Goal: Task Accomplishment & Management: Manage account settings

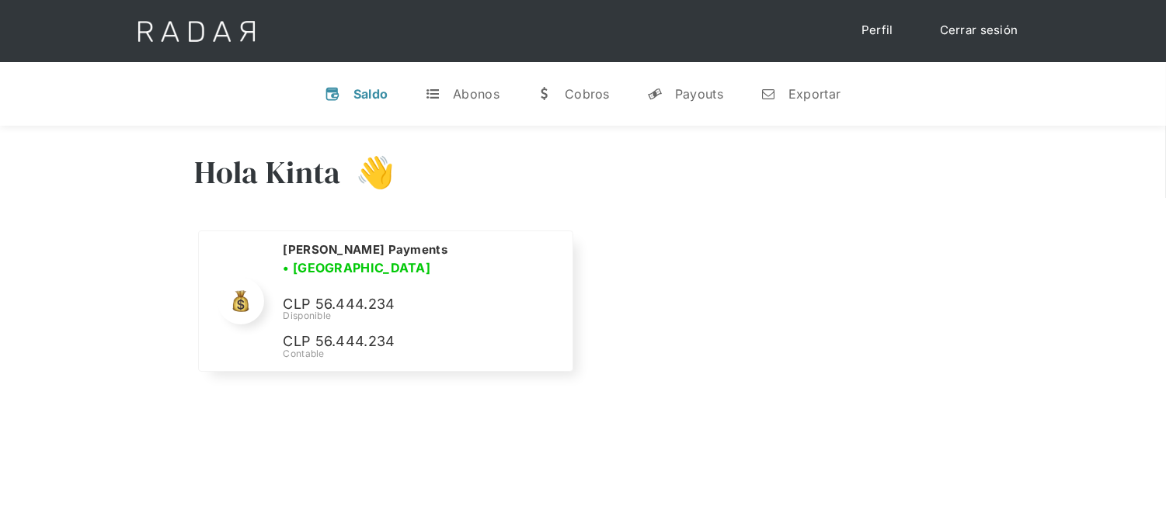
click at [992, 39] on link "Cerrar sesión" at bounding box center [979, 31] width 110 height 30
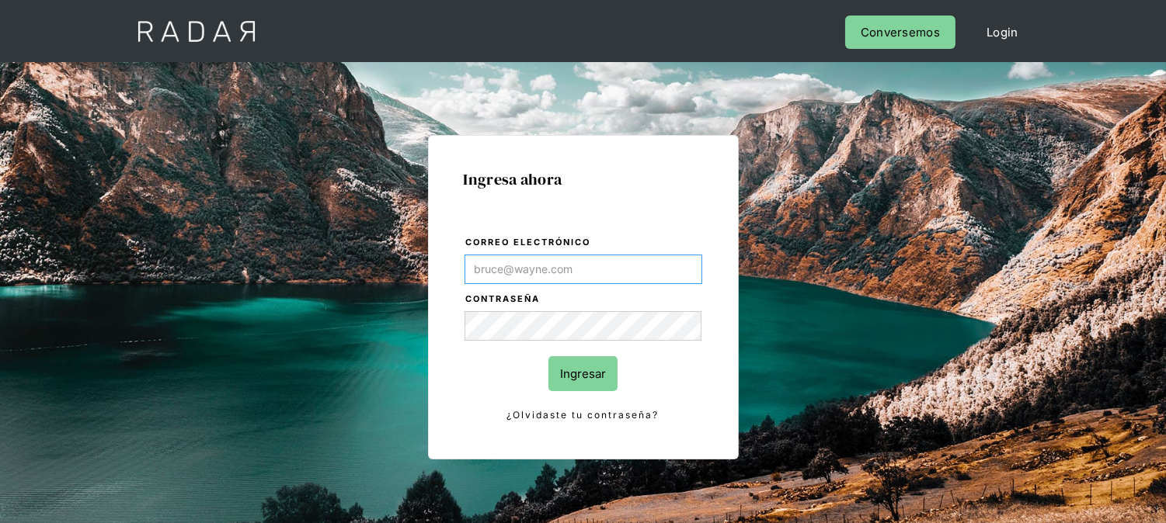
type input "[EMAIL_ADDRESS][DOMAIN_NAME]"
click at [580, 377] on input "Ingresar" at bounding box center [582, 373] width 69 height 35
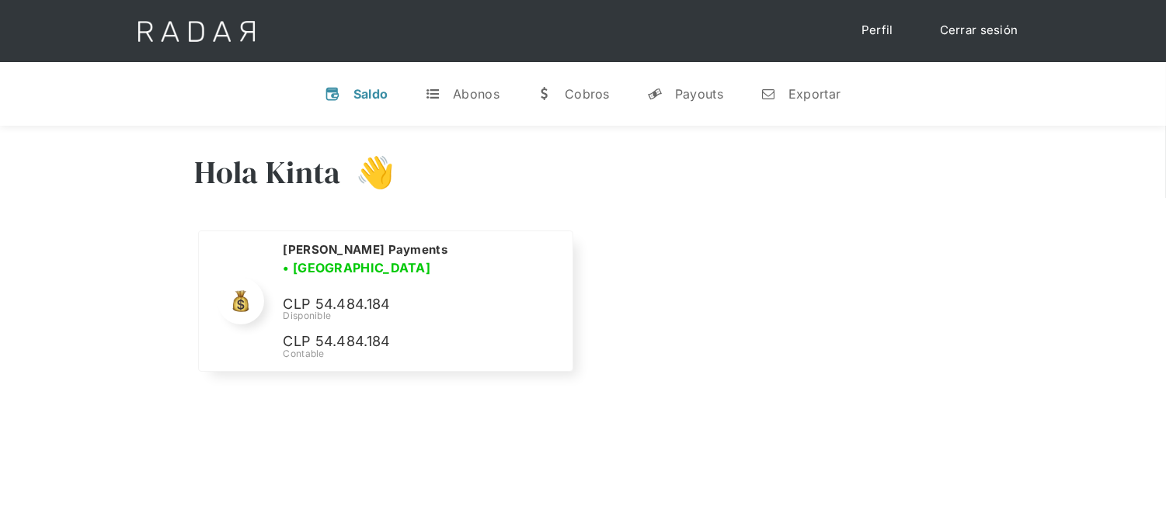
click at [964, 40] on link "Cerrar sesión" at bounding box center [979, 31] width 110 height 30
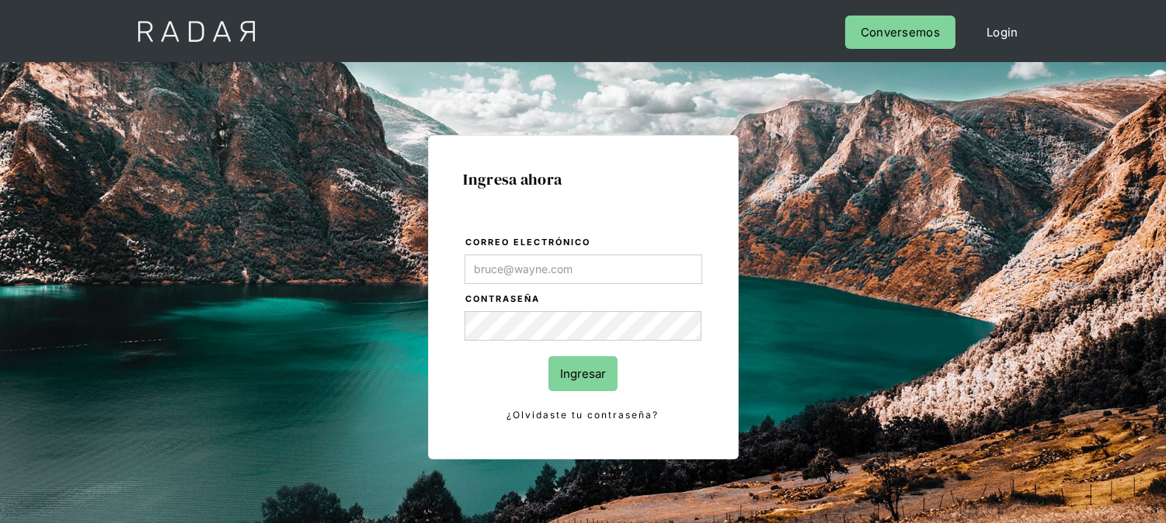
type input "[EMAIL_ADDRESS][DOMAIN_NAME]"
click at [572, 376] on input "Ingresar" at bounding box center [582, 373] width 69 height 35
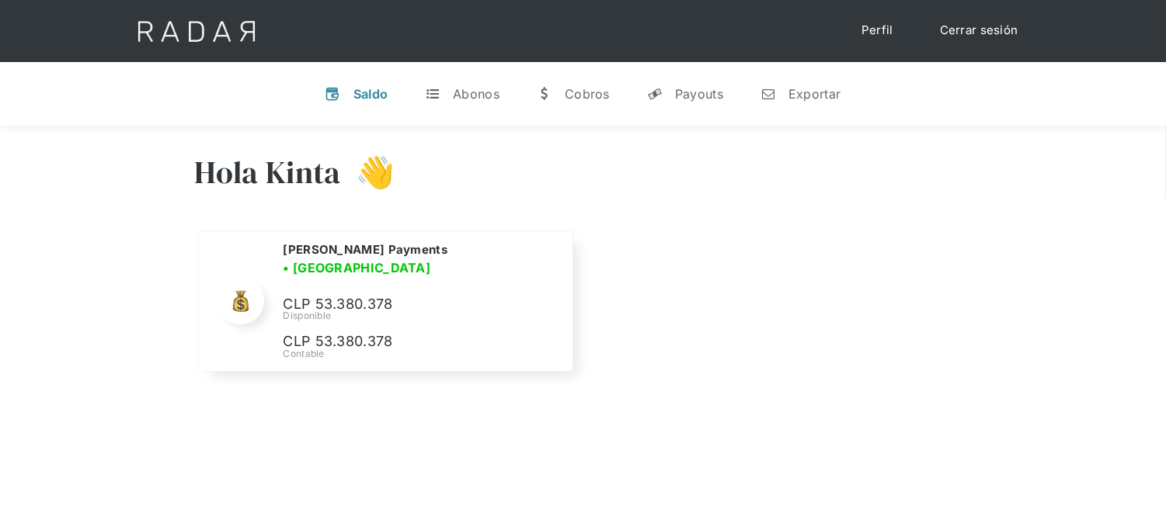
click at [966, 26] on link "Cerrar sesión" at bounding box center [979, 31] width 110 height 30
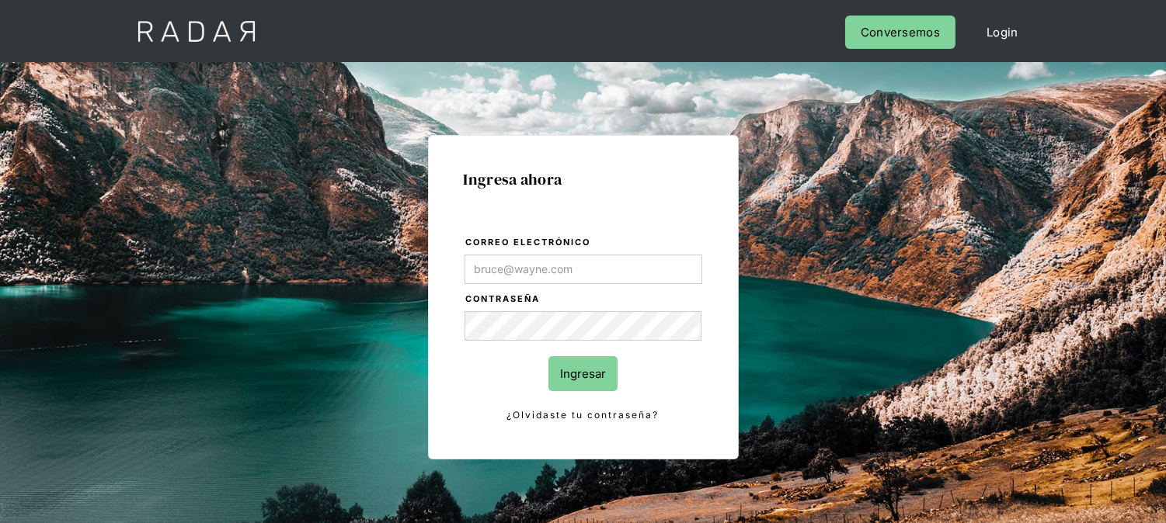
type input "[EMAIL_ADDRESS][DOMAIN_NAME]"
click at [606, 363] on input "Ingresar" at bounding box center [582, 373] width 69 height 35
